Goal: Task Accomplishment & Management: Manage account settings

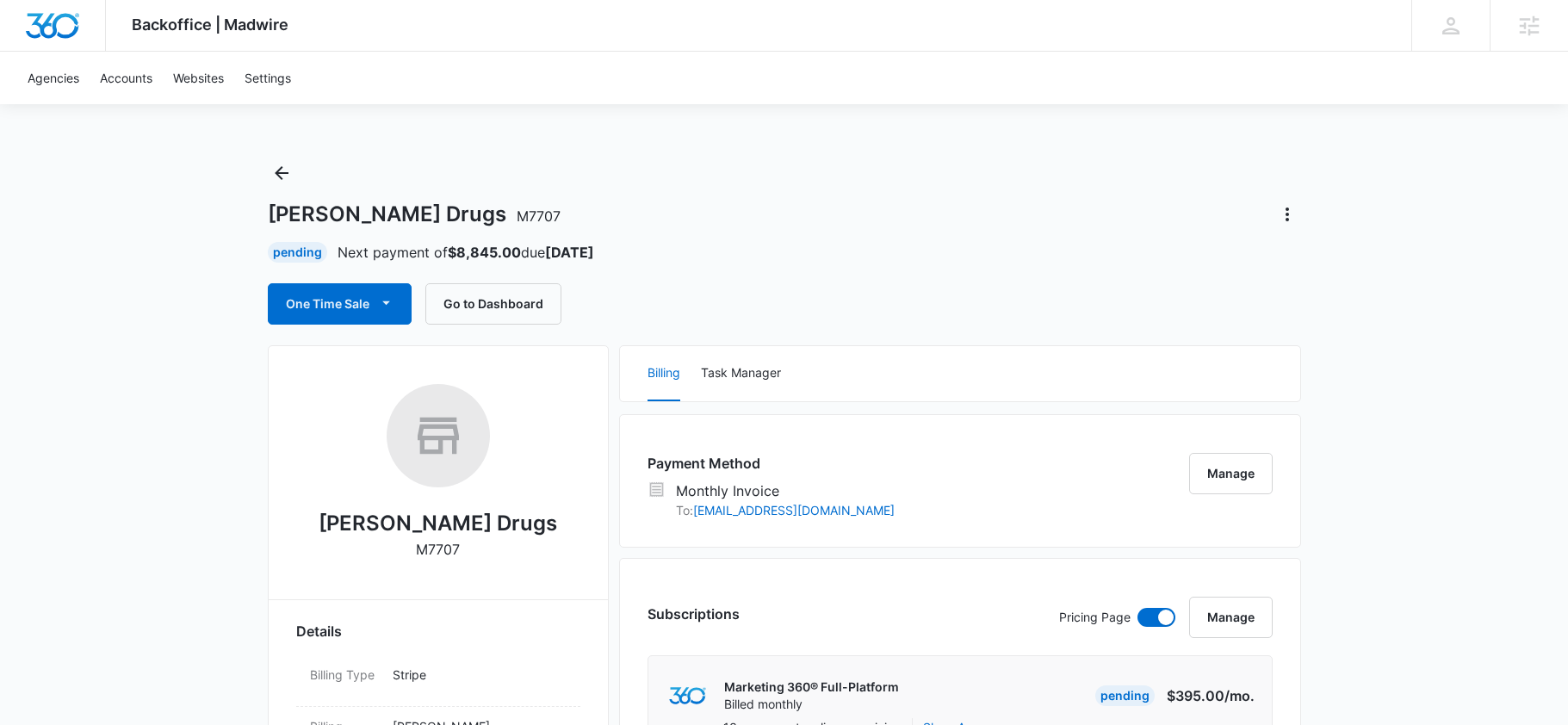
scroll to position [5, 0]
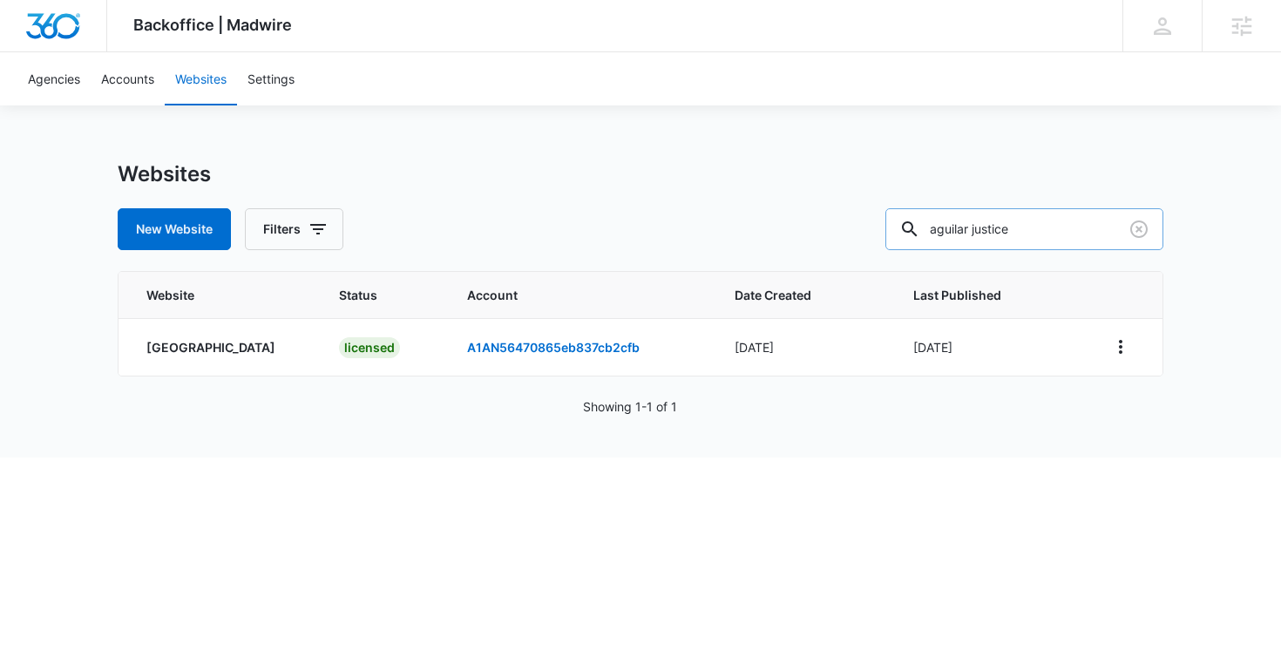
click at [1087, 234] on input "aguilar justice" at bounding box center [1024, 229] width 278 height 42
type input "lehans"
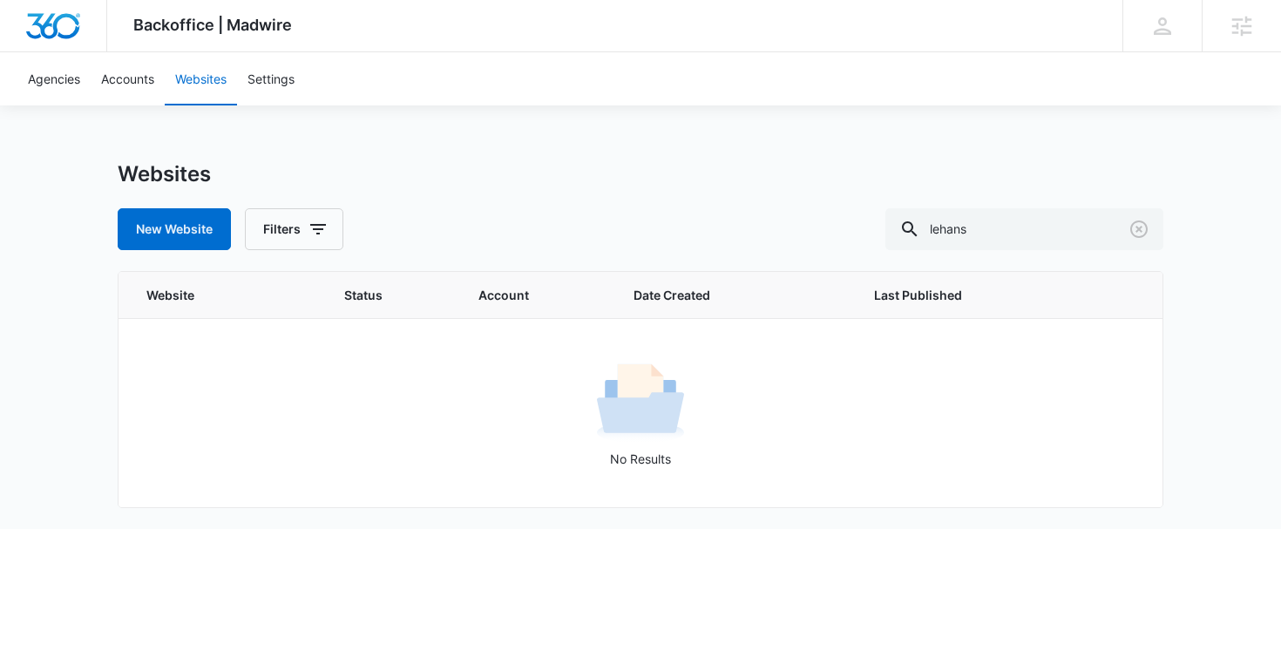
click at [1088, 250] on div "Websites New Website Filters lehans Website Status Account Date Created Last Pu…" at bounding box center [641, 345] width 1046 height 368
click at [1080, 236] on input "lehans" at bounding box center [1024, 229] width 278 height 42
type input "lehan"
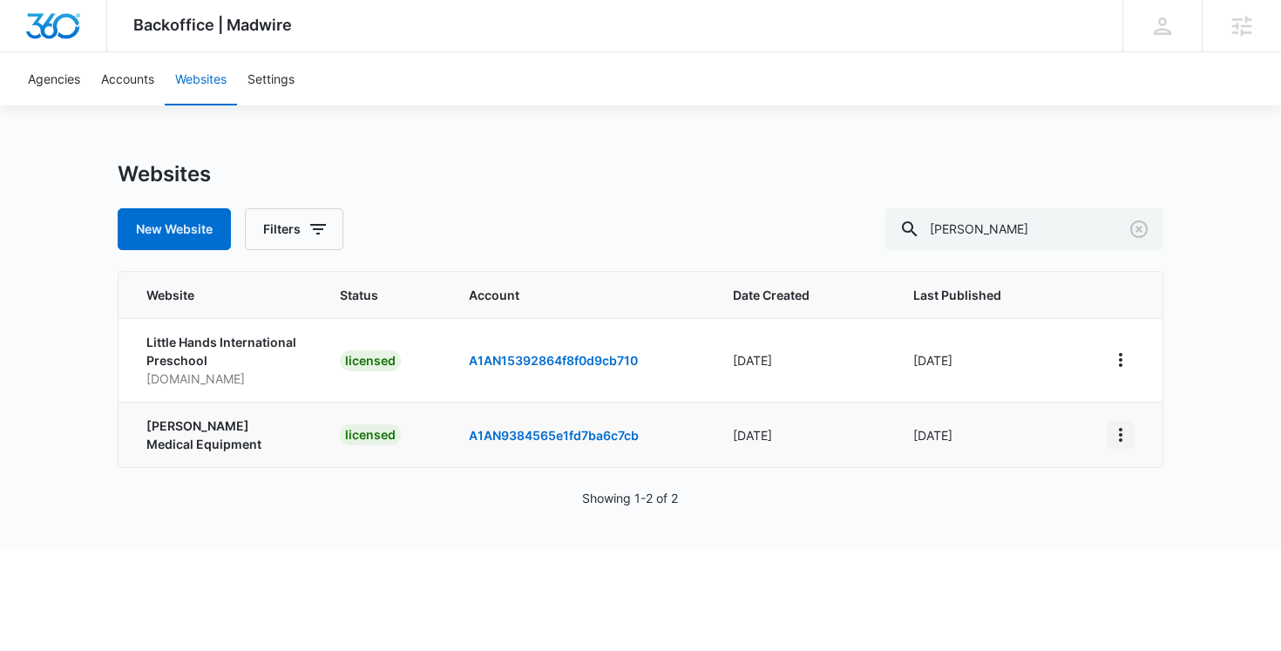
click at [1122, 437] on icon "View More" at bounding box center [1120, 434] width 21 height 21
click at [1129, 505] on link "Edit Website" at bounding box center [1163, 509] width 71 height 15
click at [149, 83] on link "Accounts" at bounding box center [128, 78] width 74 height 53
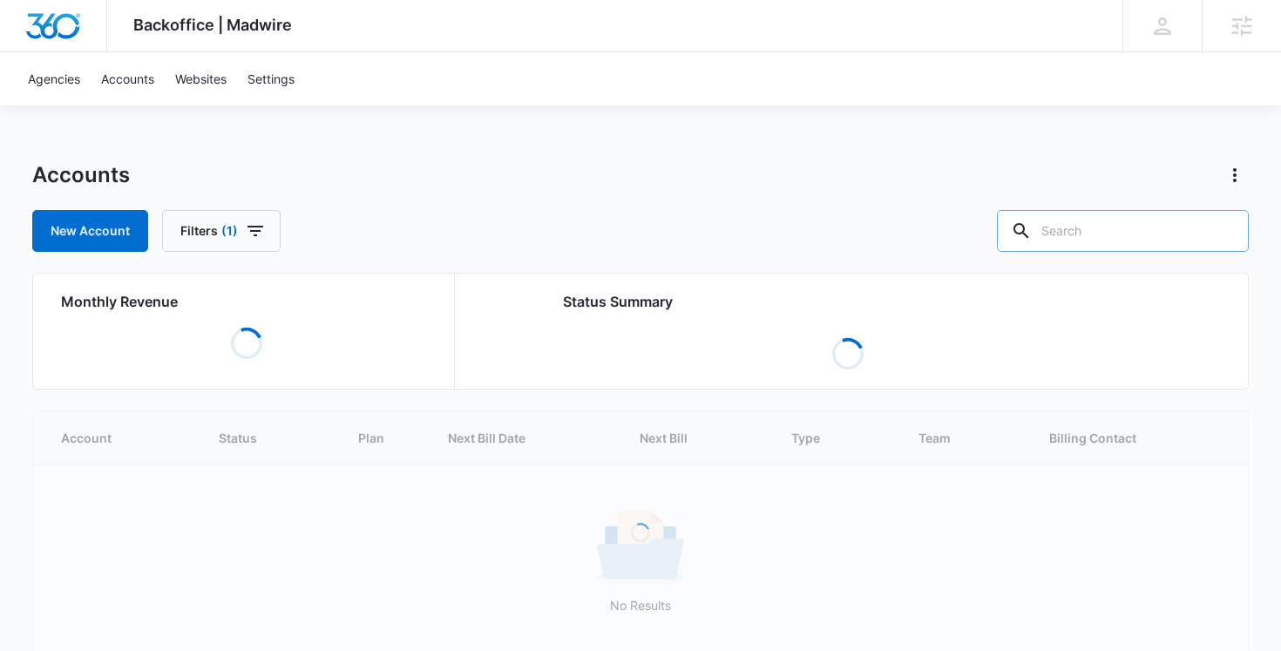
click at [1130, 241] on input "text" at bounding box center [1123, 231] width 252 height 42
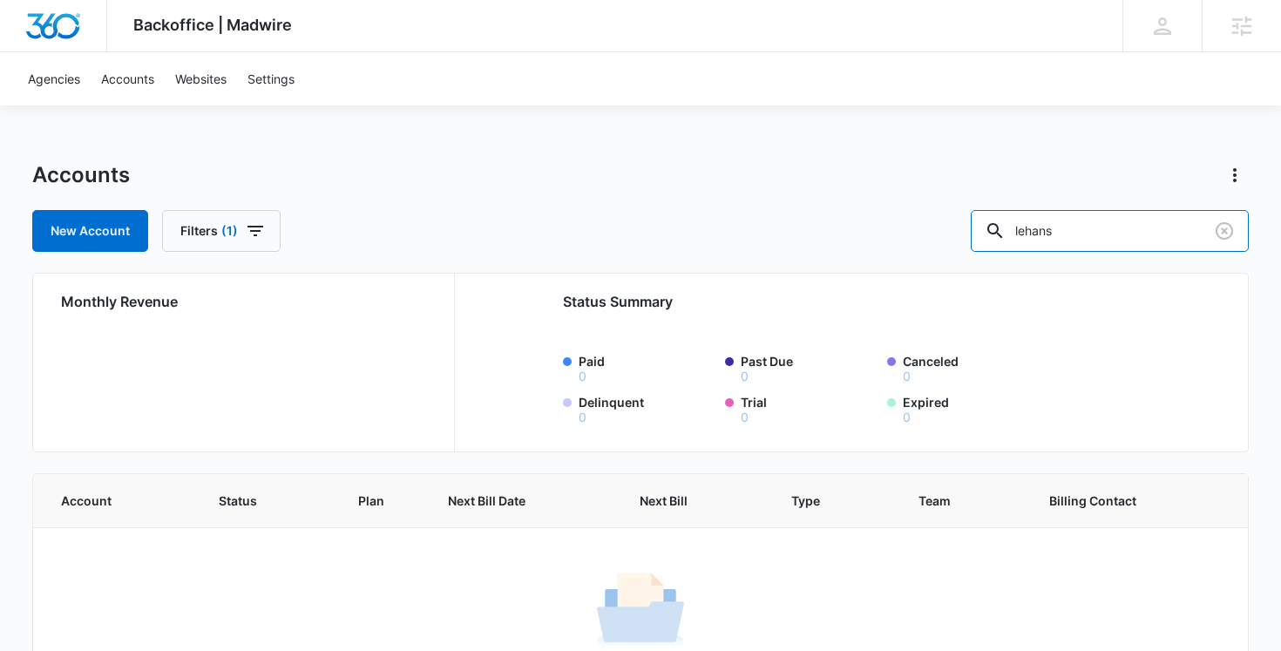
scroll to position [87, 0]
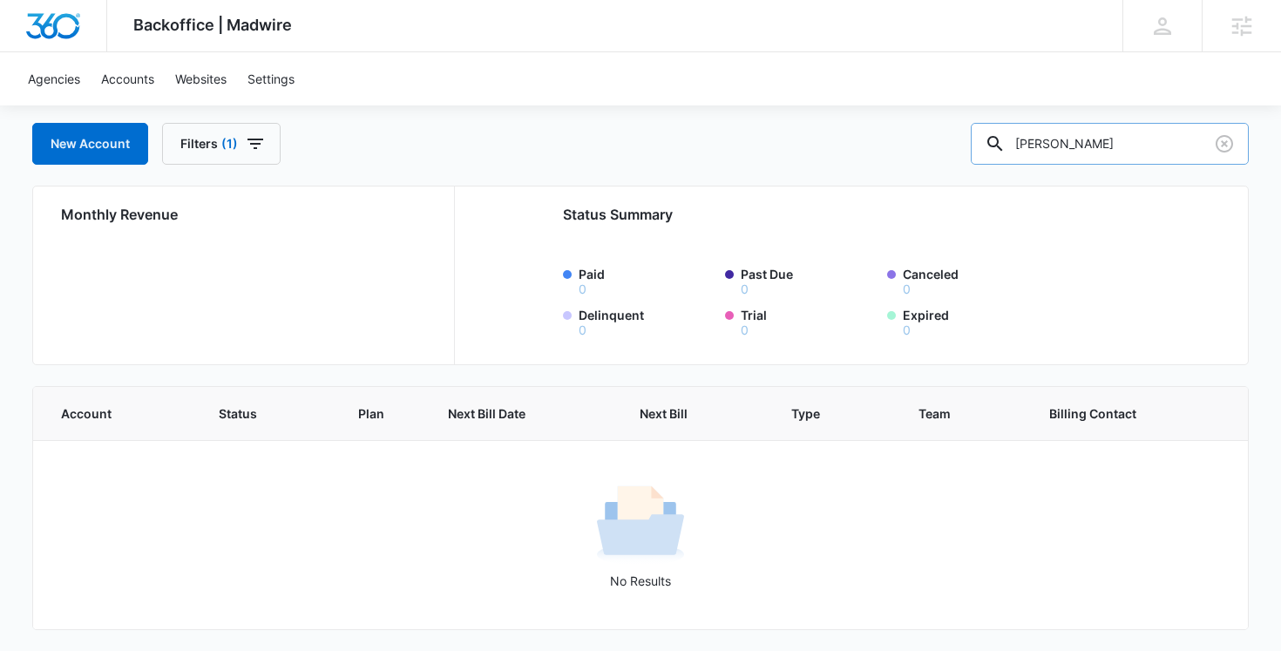
type input "lehan"
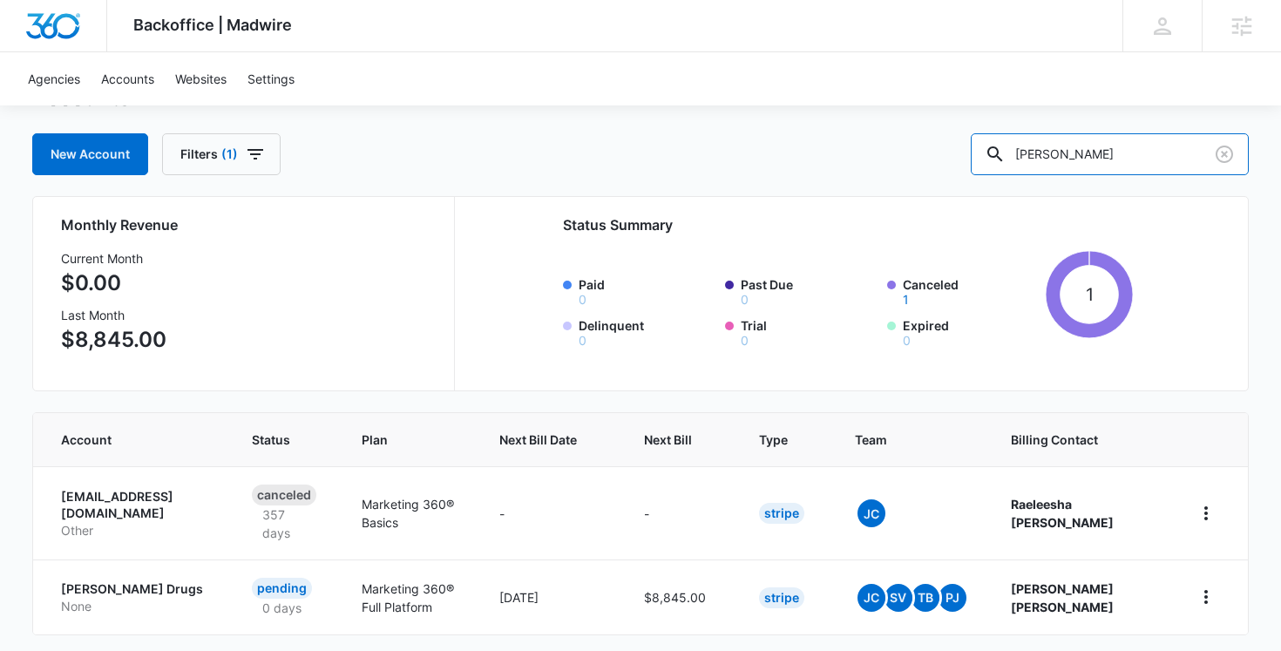
scroll to position [158, 0]
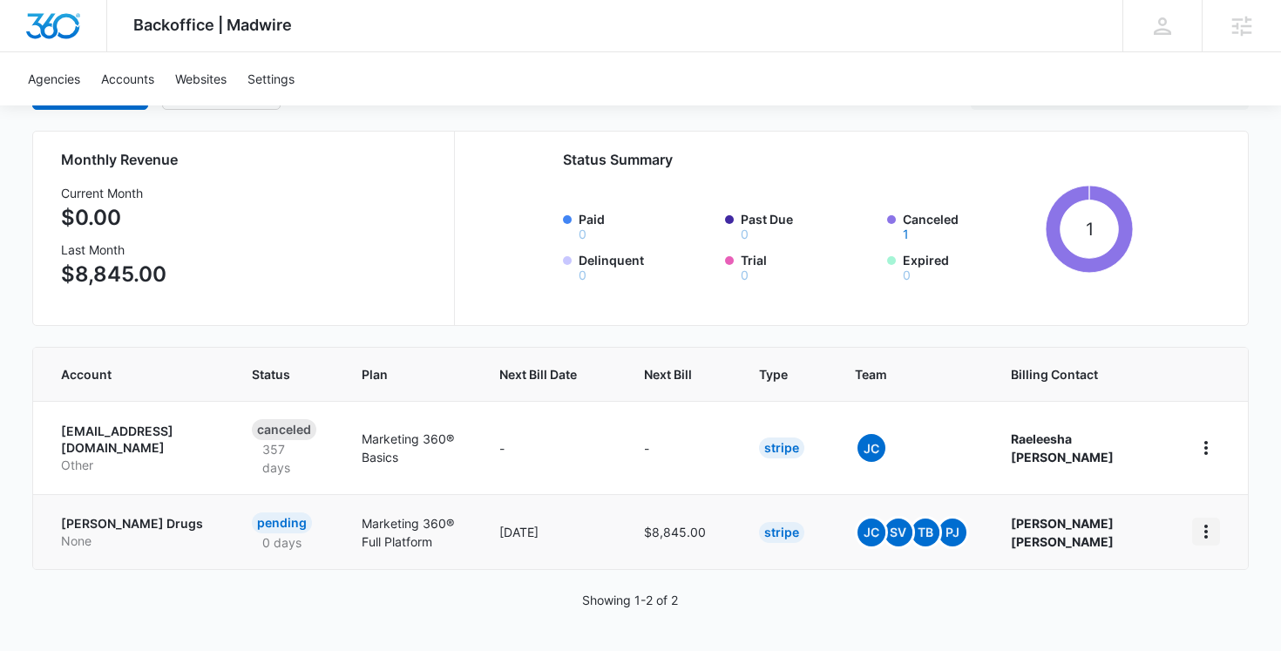
click at [1212, 530] on icon "home" at bounding box center [1206, 531] width 21 height 21
click at [1143, 444] on div "Update Status" at bounding box center [1139, 449] width 97 height 12
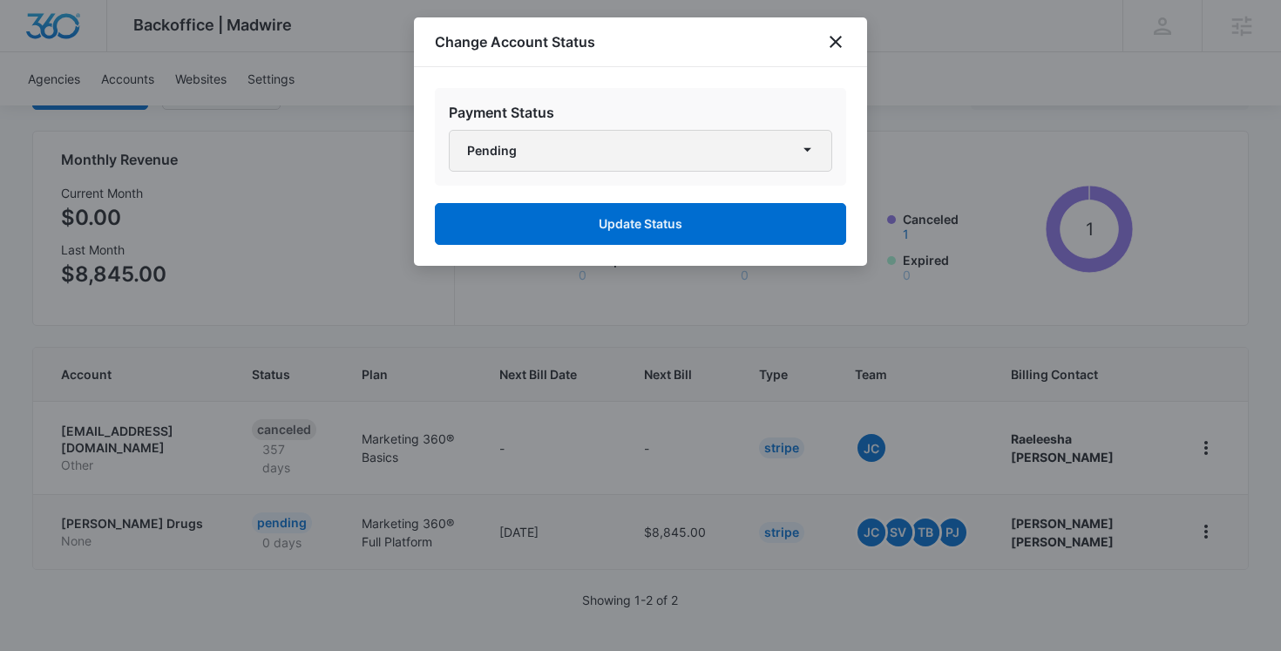
click at [677, 155] on button "Pending" at bounding box center [640, 151] width 383 height 42
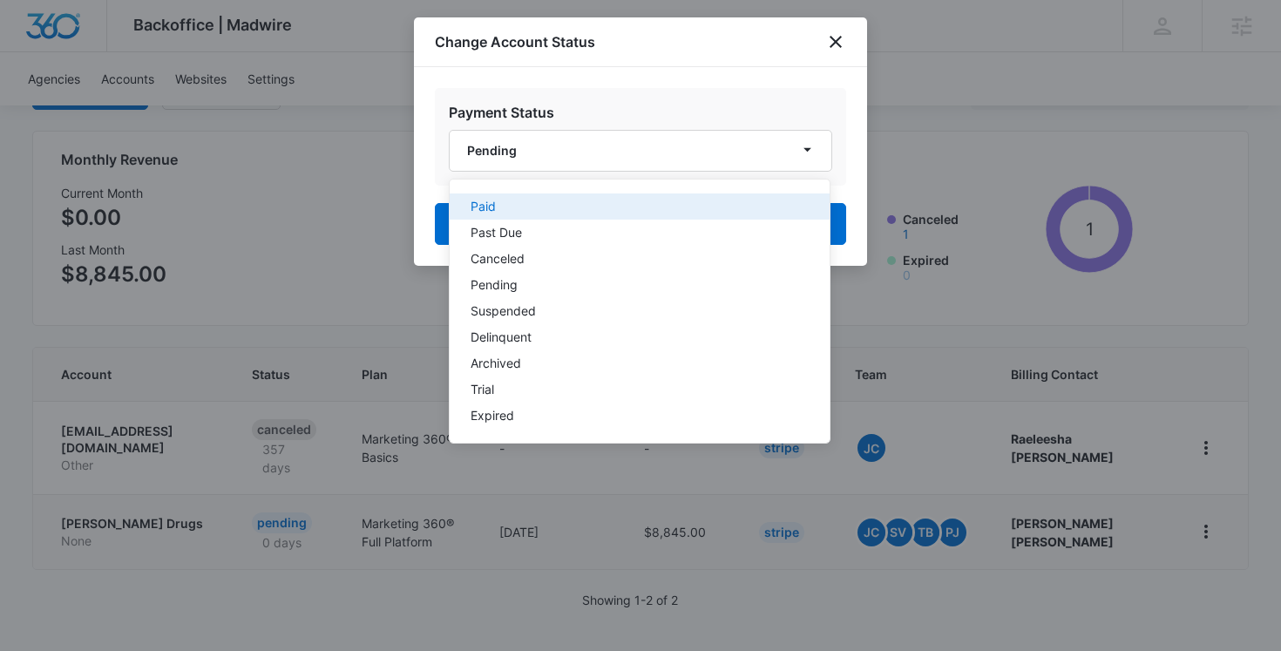
click at [640, 200] on div "Paid" at bounding box center [629, 206] width 317 height 12
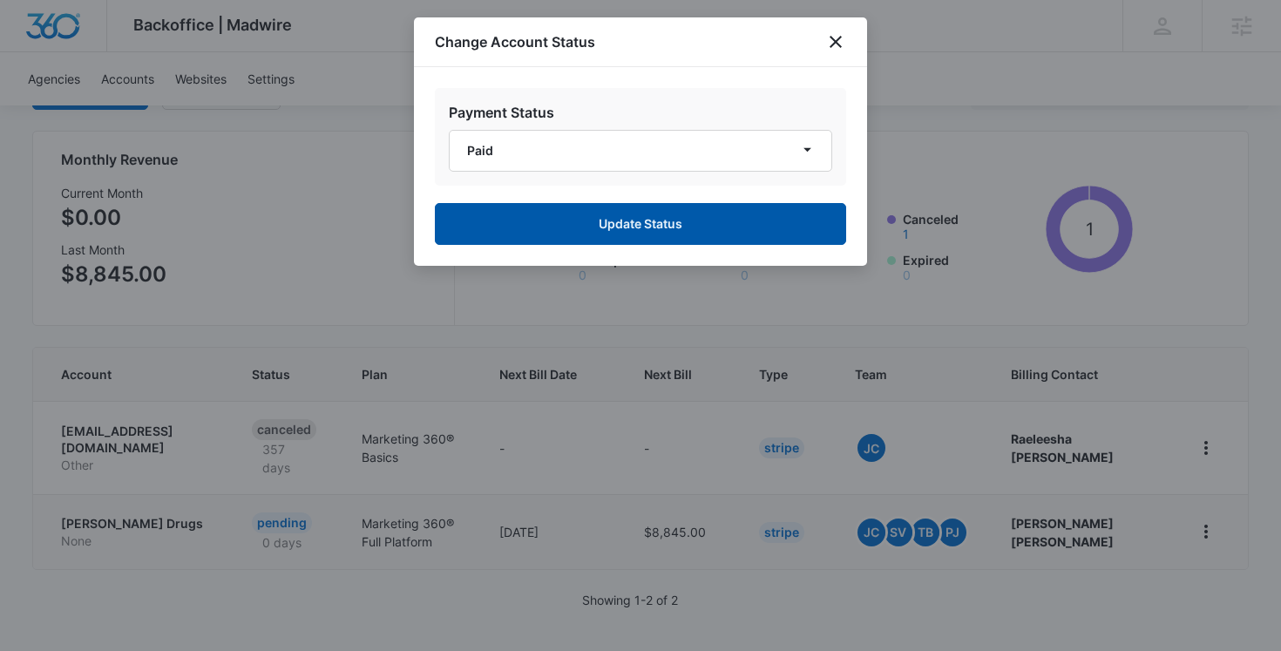
click at [625, 227] on button "Update Status" at bounding box center [640, 224] width 411 height 42
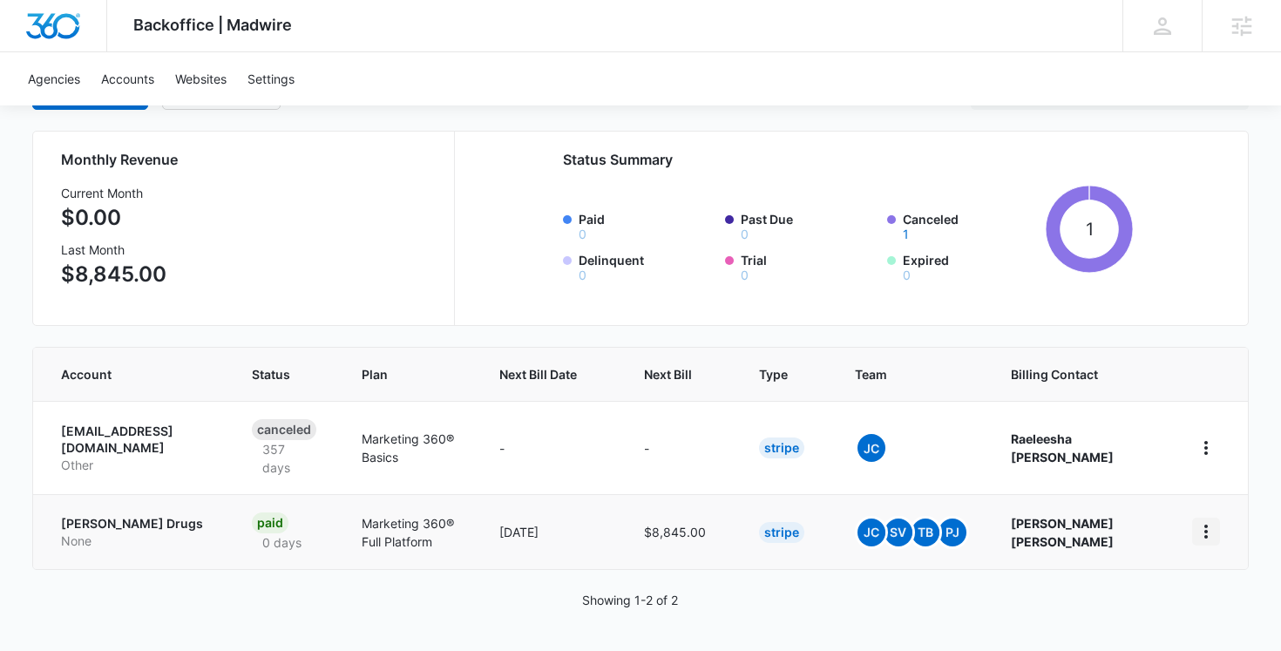
click at [1203, 518] on button "home" at bounding box center [1206, 532] width 28 height 28
click at [1146, 439] on button "Update Status" at bounding box center [1149, 449] width 159 height 26
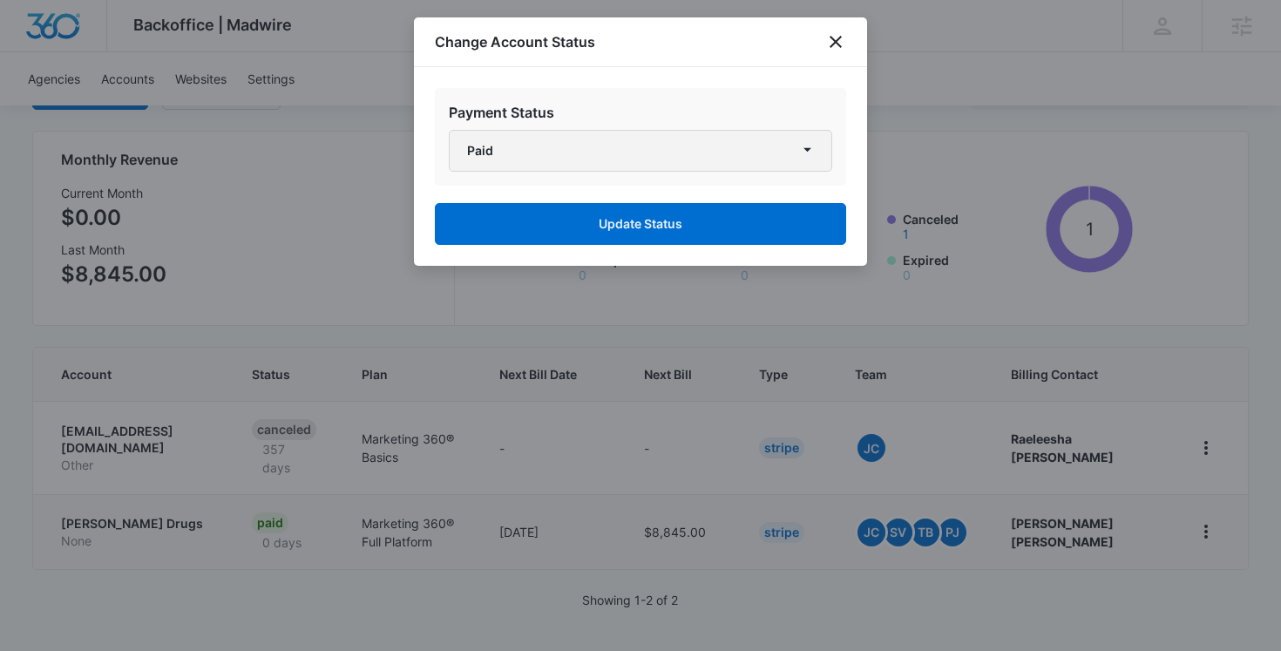
click at [694, 147] on button "Paid" at bounding box center [640, 151] width 383 height 42
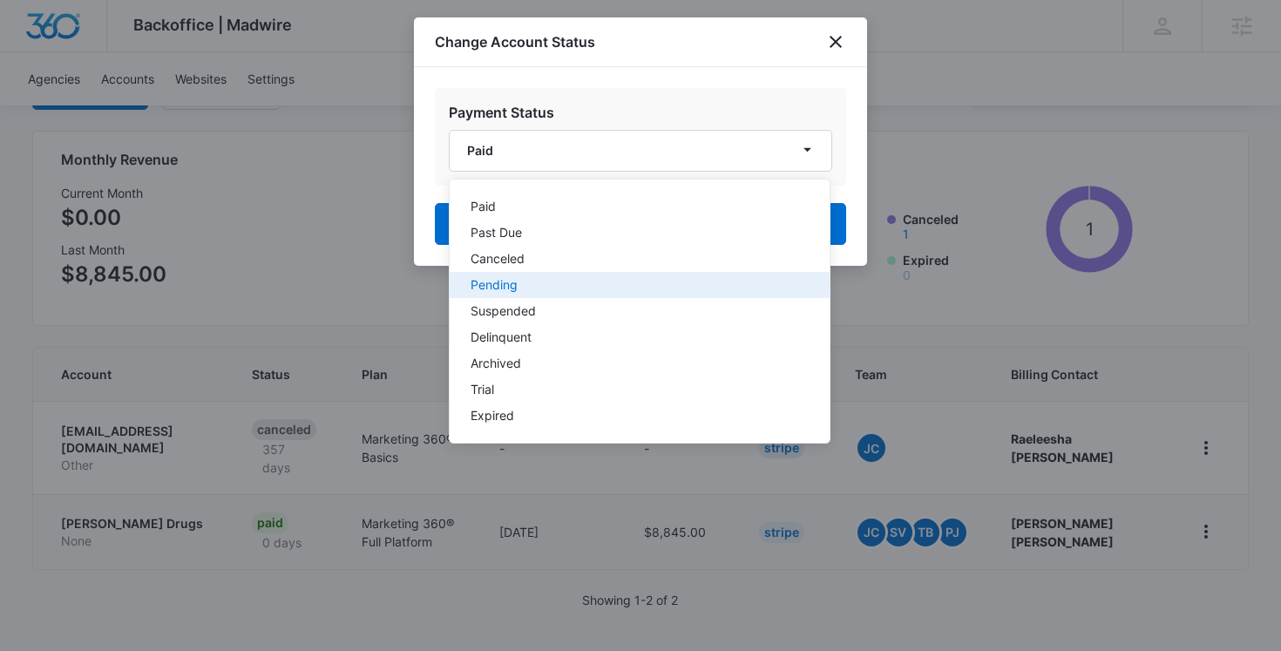
click at [643, 293] on button "Pending" at bounding box center [640, 285] width 380 height 26
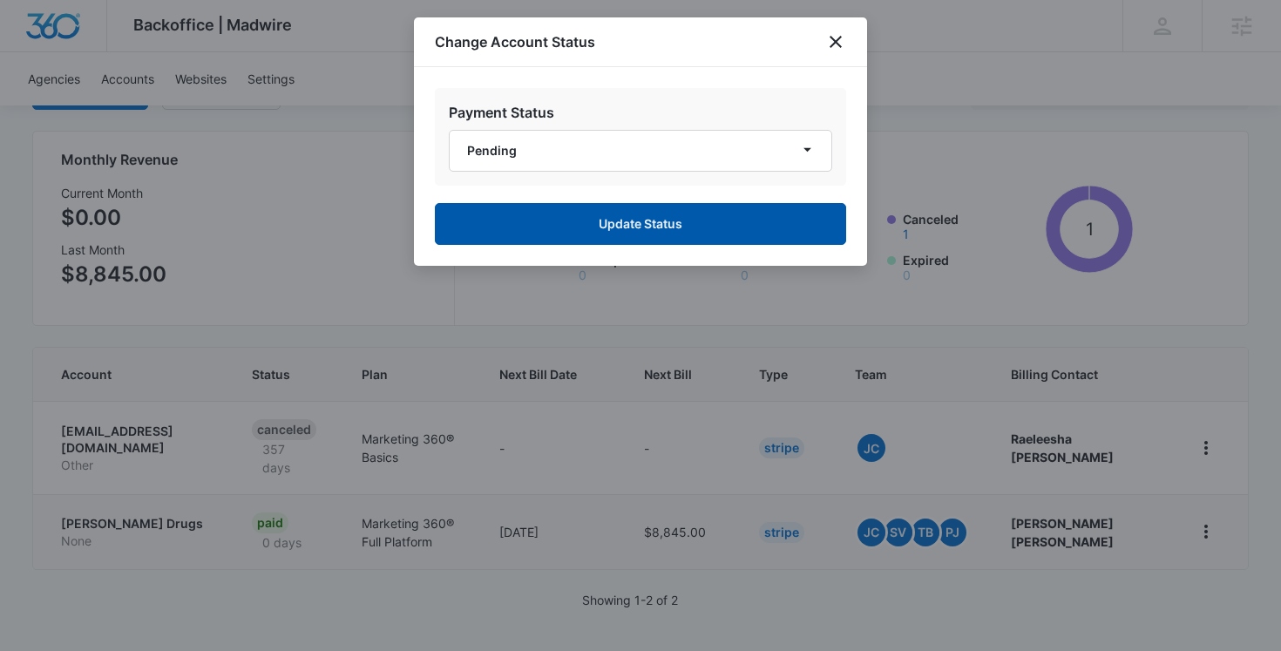
click at [584, 229] on button "Update Status" at bounding box center [640, 224] width 411 height 42
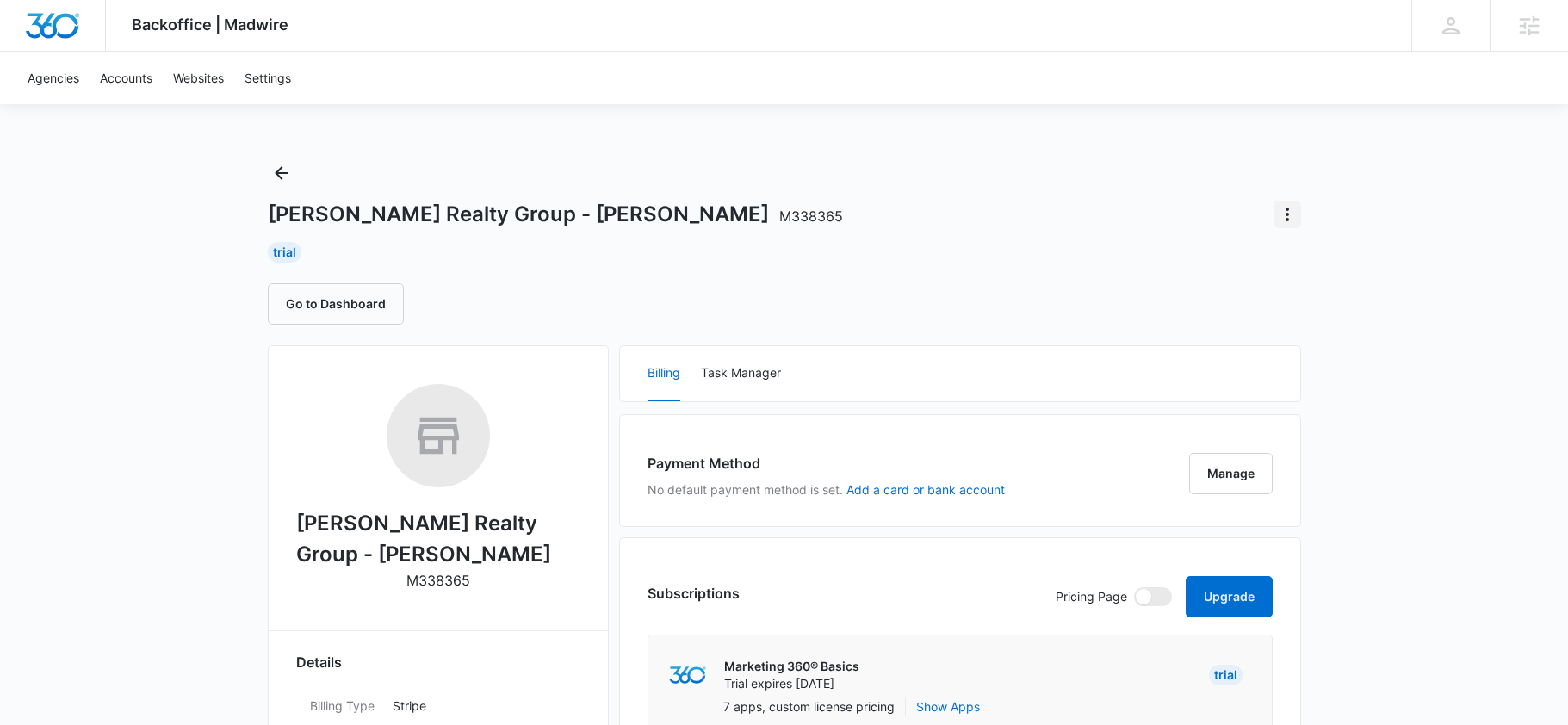
click at [1281, 216] on icon "Actions" at bounding box center [1286, 214] width 21 height 21
click at [1323, 282] on div "Update Status" at bounding box center [1337, 288] width 84 height 12
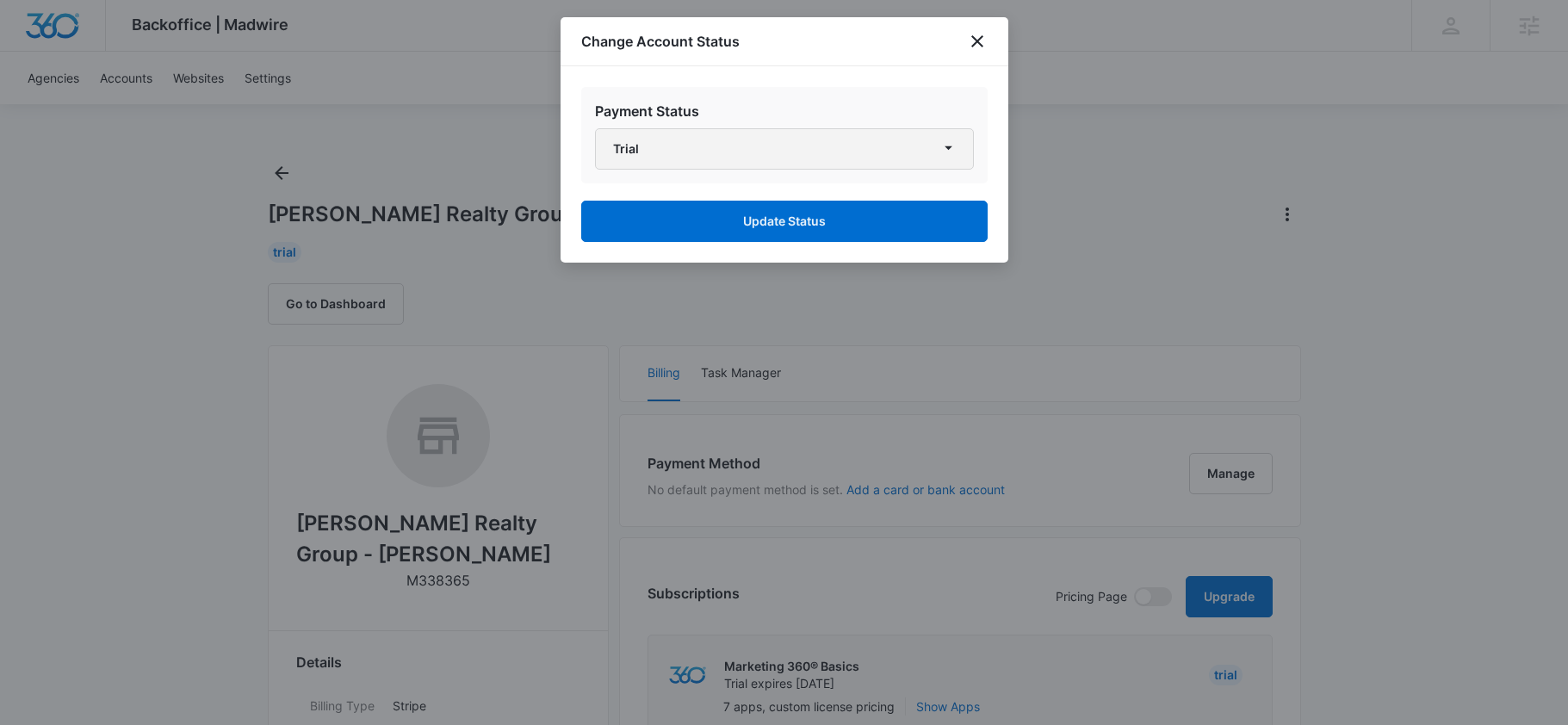
click at [809, 143] on button "Trial" at bounding box center [784, 149] width 378 height 41
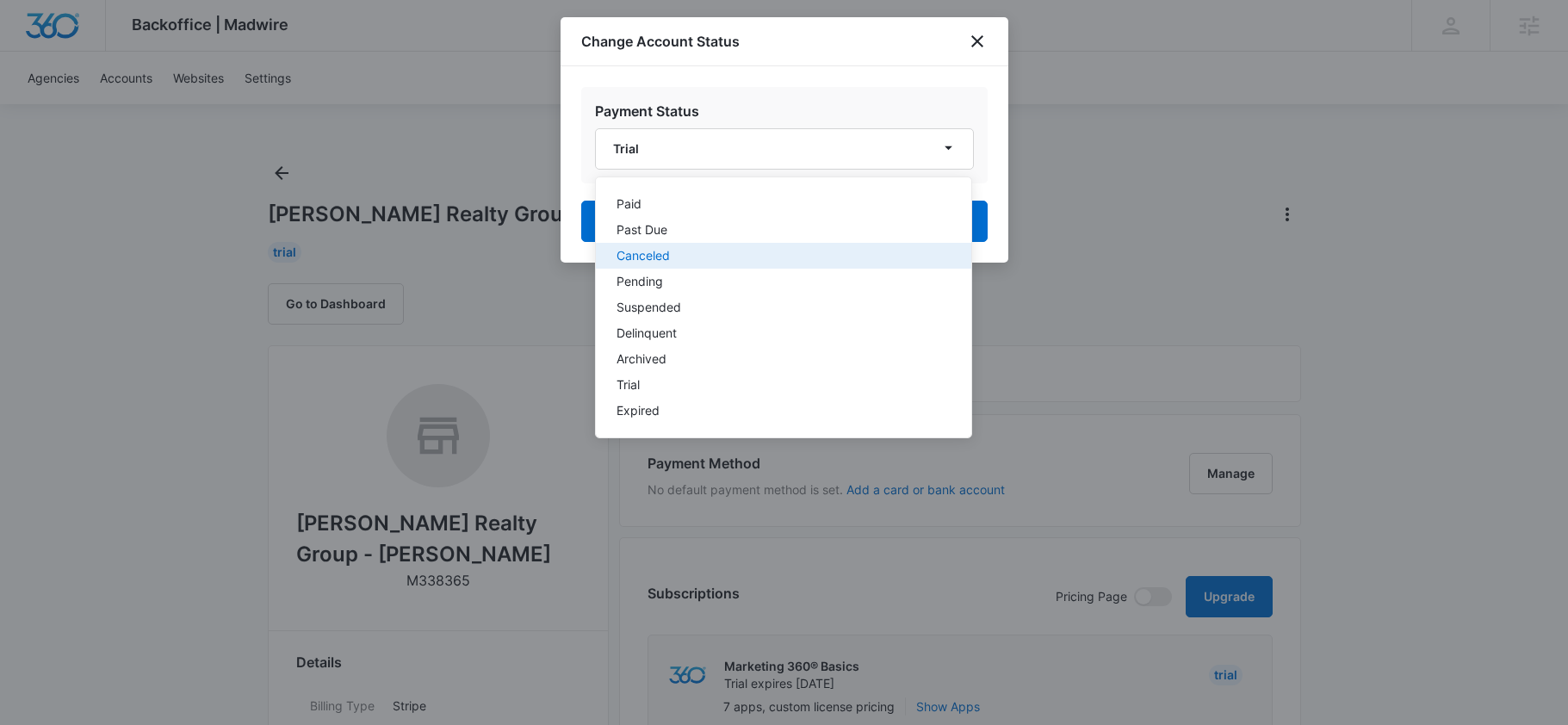
click at [711, 258] on div "Canceled" at bounding box center [773, 256] width 313 height 12
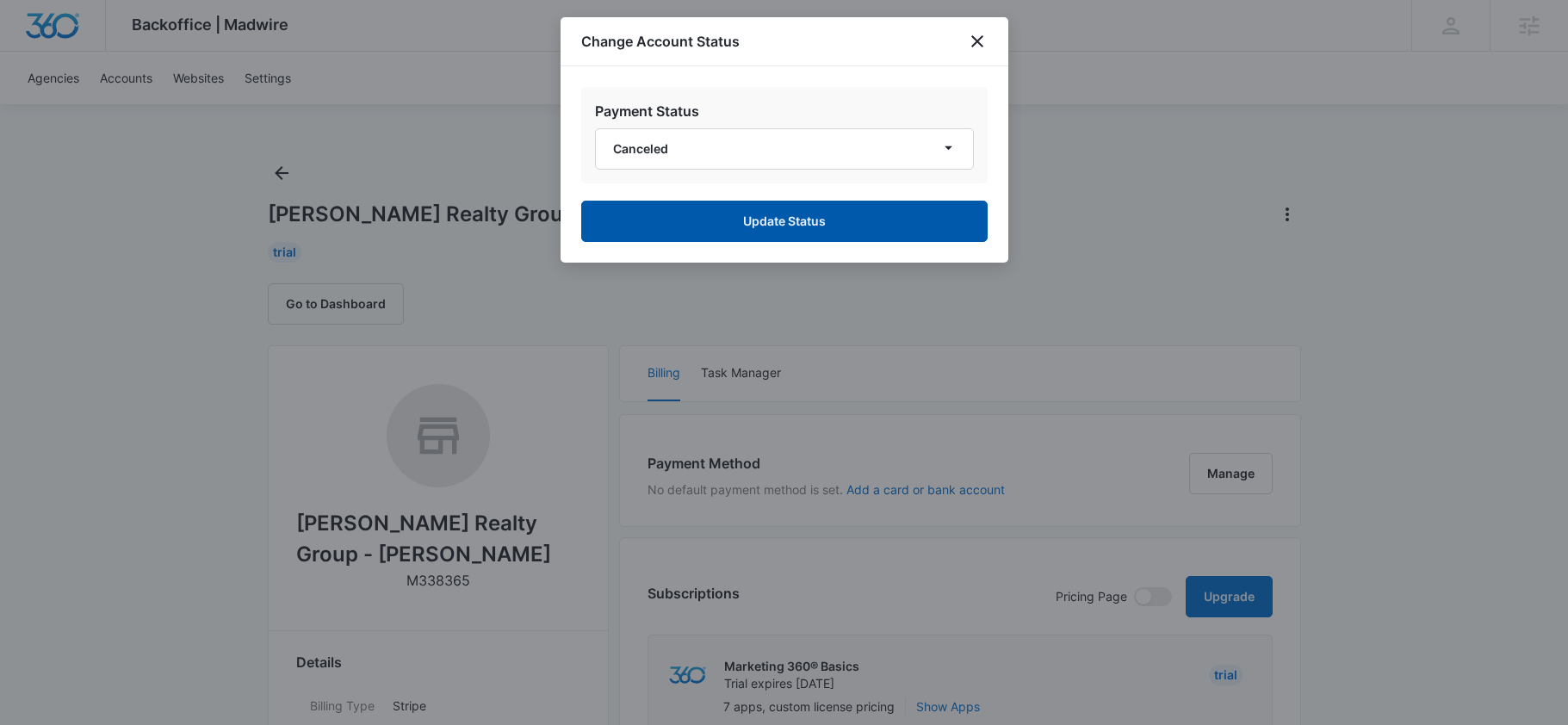
click at [774, 222] on button "Update Status" at bounding box center [784, 221] width 406 height 41
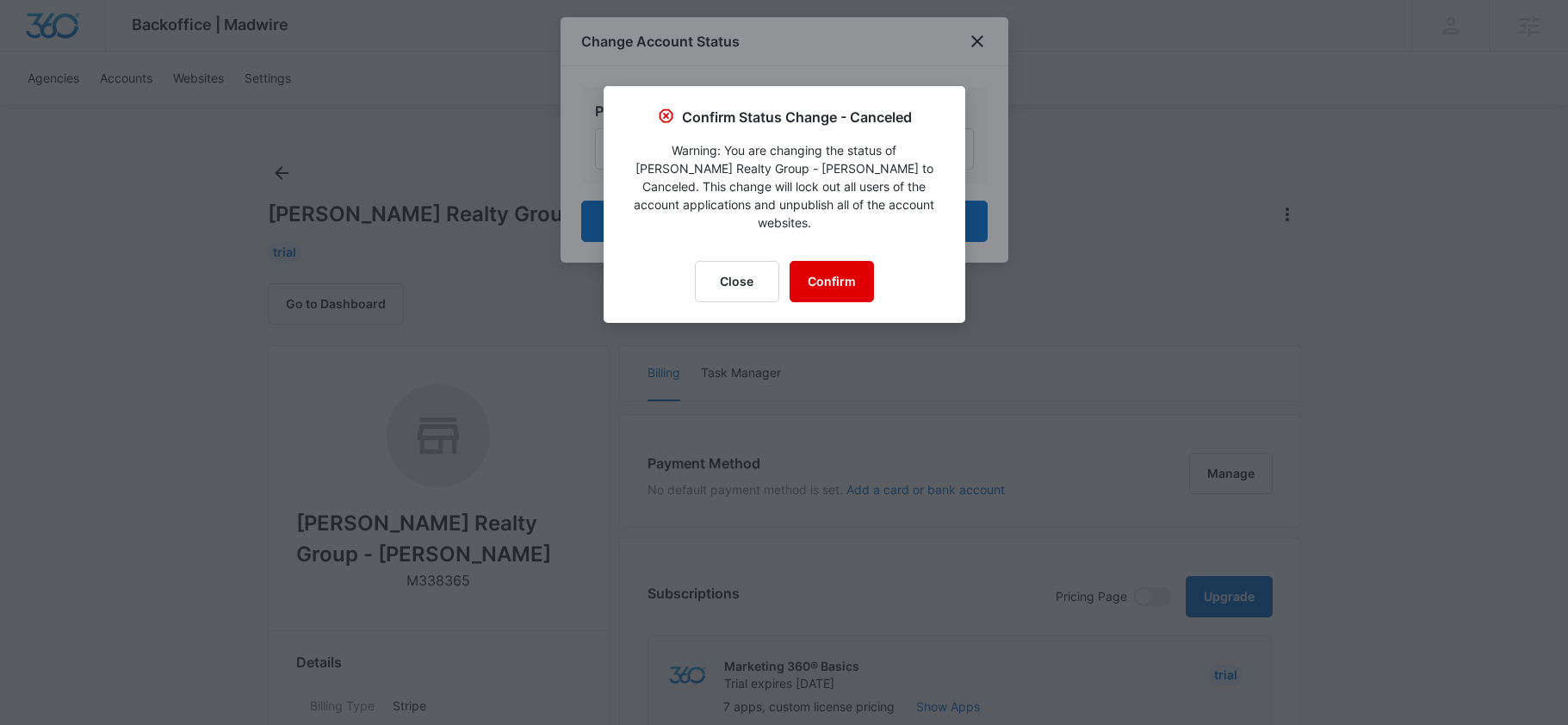
click at [839, 261] on button "Confirm" at bounding box center [831, 282] width 84 height 41
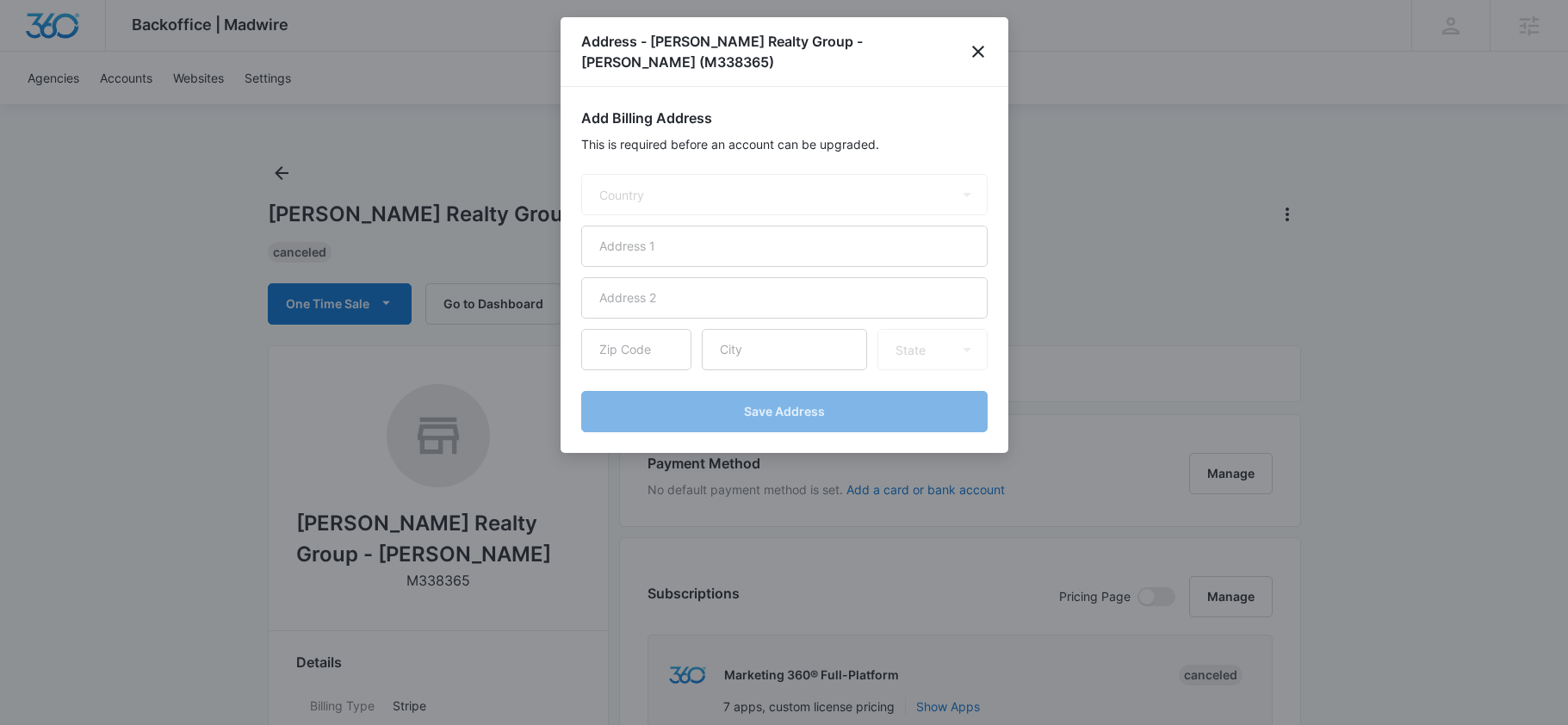
select select "US"
click at [974, 50] on icon "close" at bounding box center [977, 51] width 21 height 21
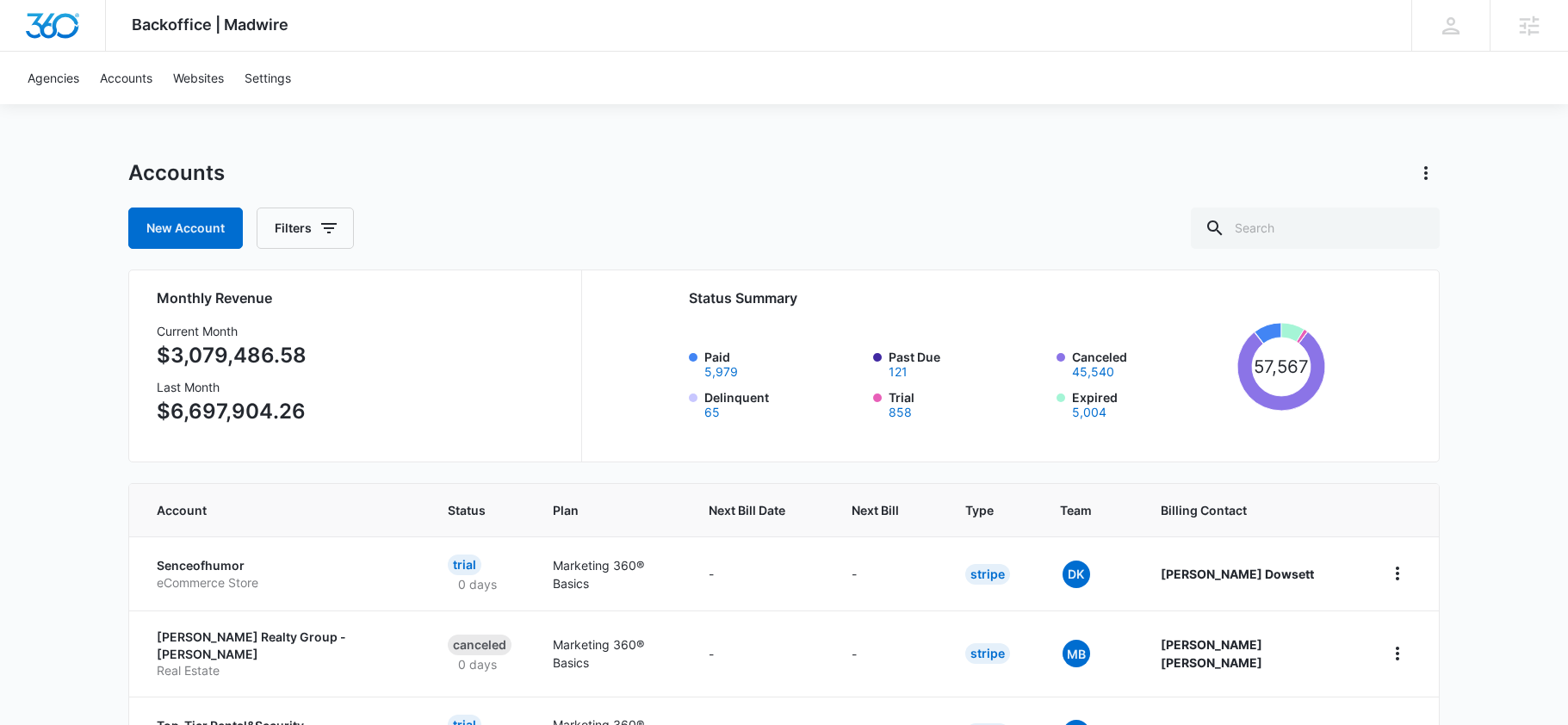
click at [455, 120] on div "Backoffice | Madwire Apps Settings SH [PERSON_NAME] [PERSON_NAME][EMAIL_ADDRESS…" at bounding box center [784, 691] width 1568 height 1384
